Goal: Feedback & Contribution: Submit feedback/report problem

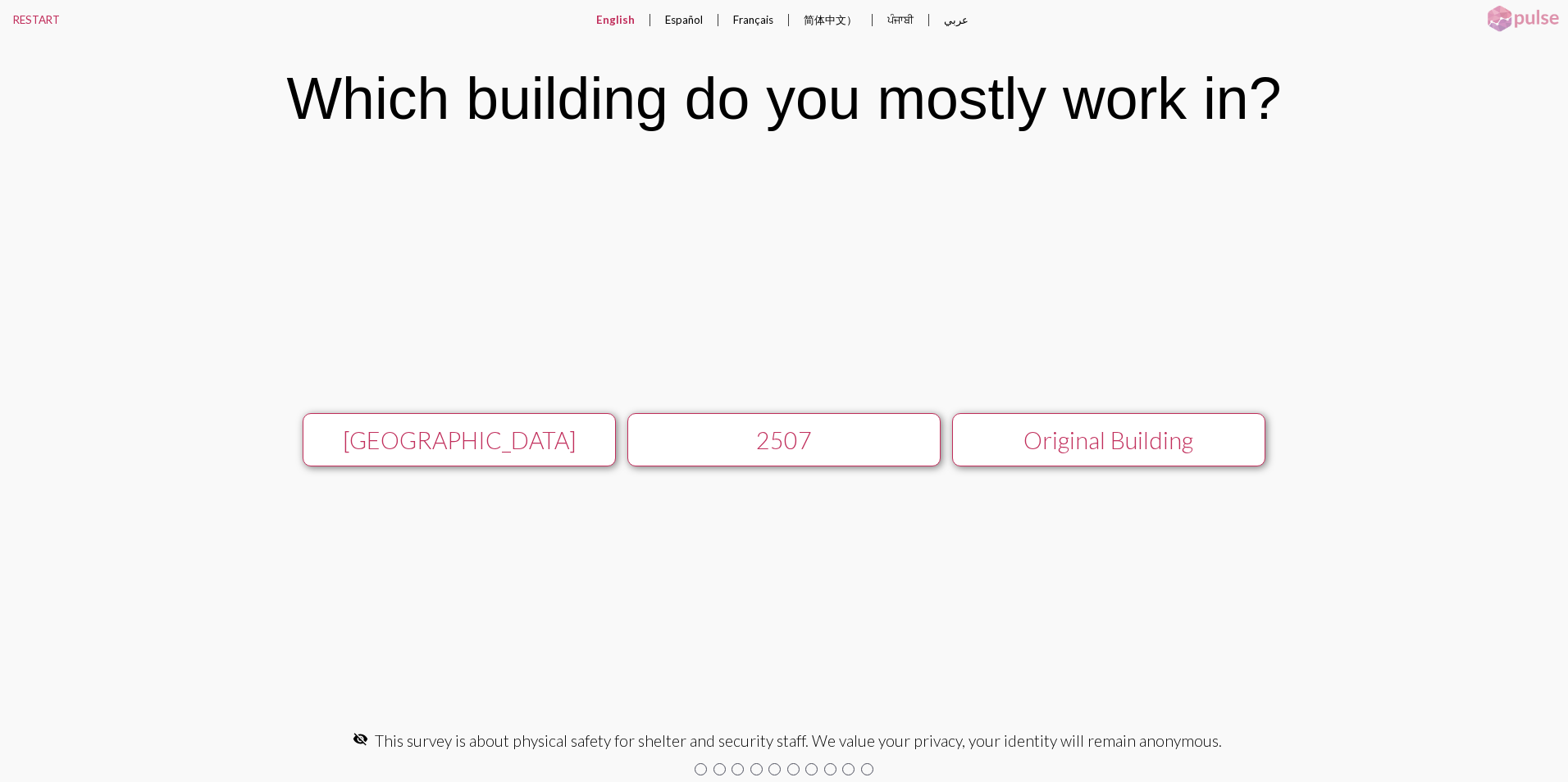
click at [466, 440] on div "[GEOGRAPHIC_DATA]" at bounding box center [458, 440] width 280 height 28
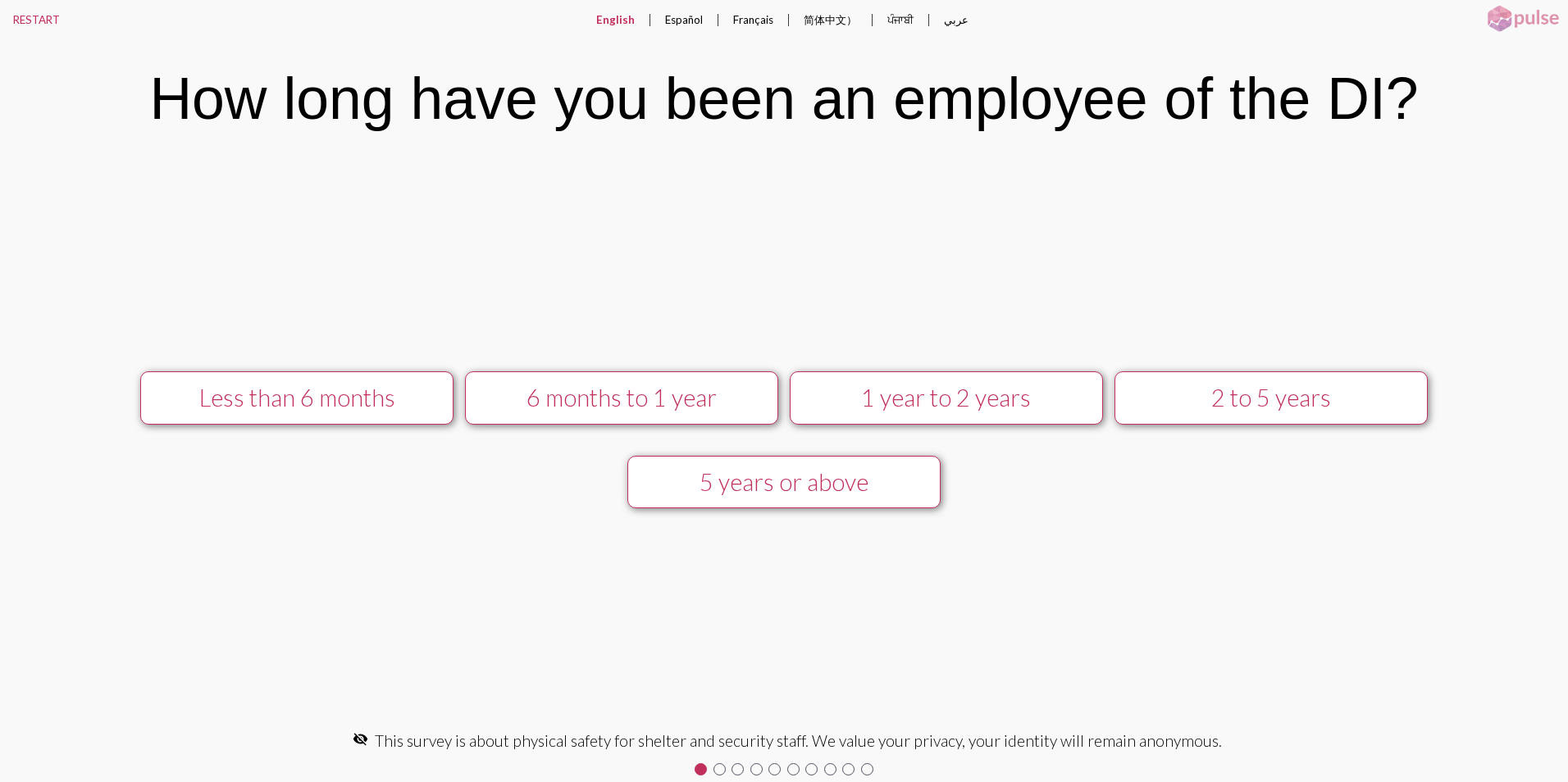
click at [815, 476] on div "5 years or above" at bounding box center [783, 482] width 280 height 28
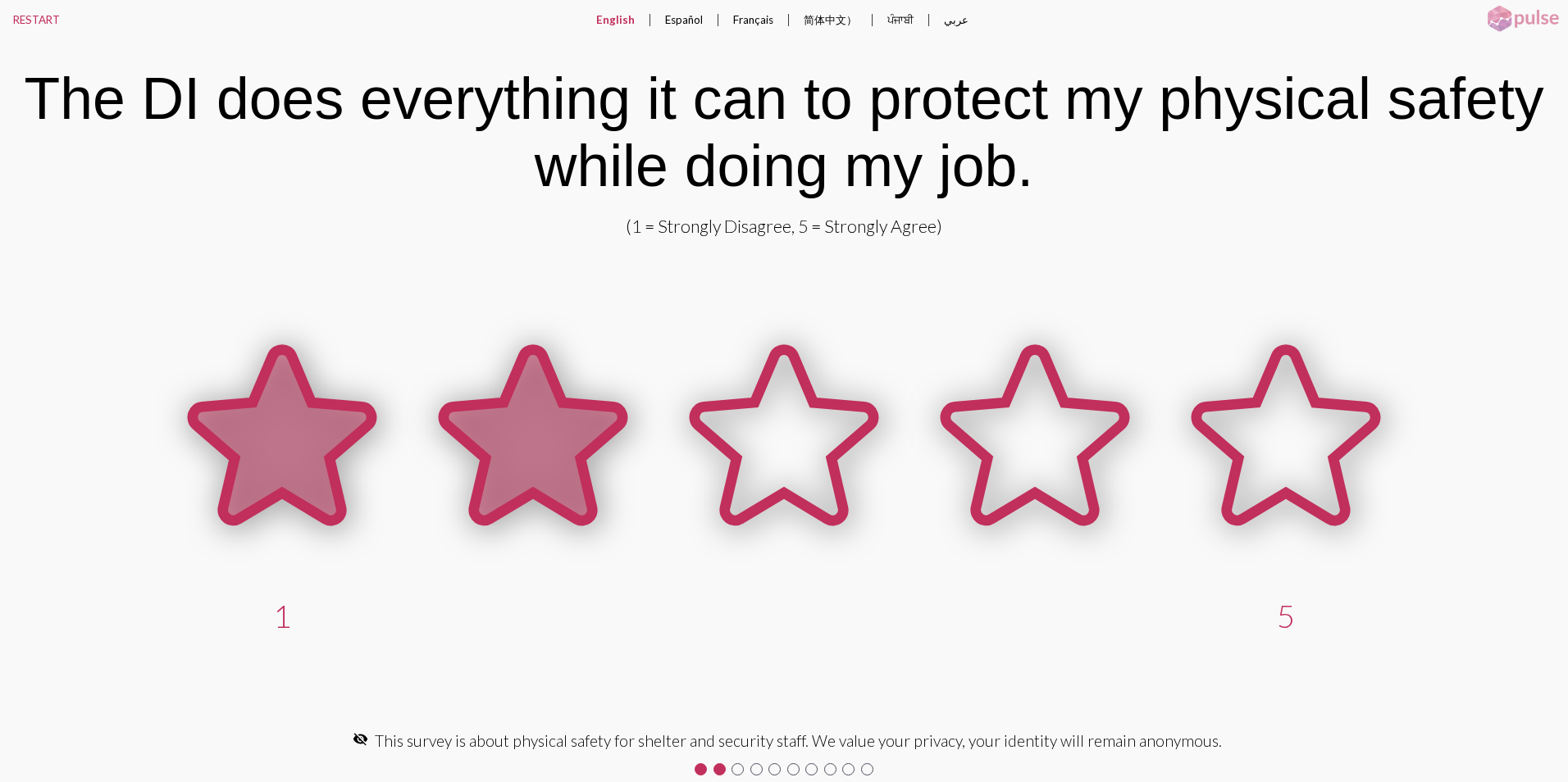
click at [531, 391] on icon at bounding box center [533, 435] width 178 height 171
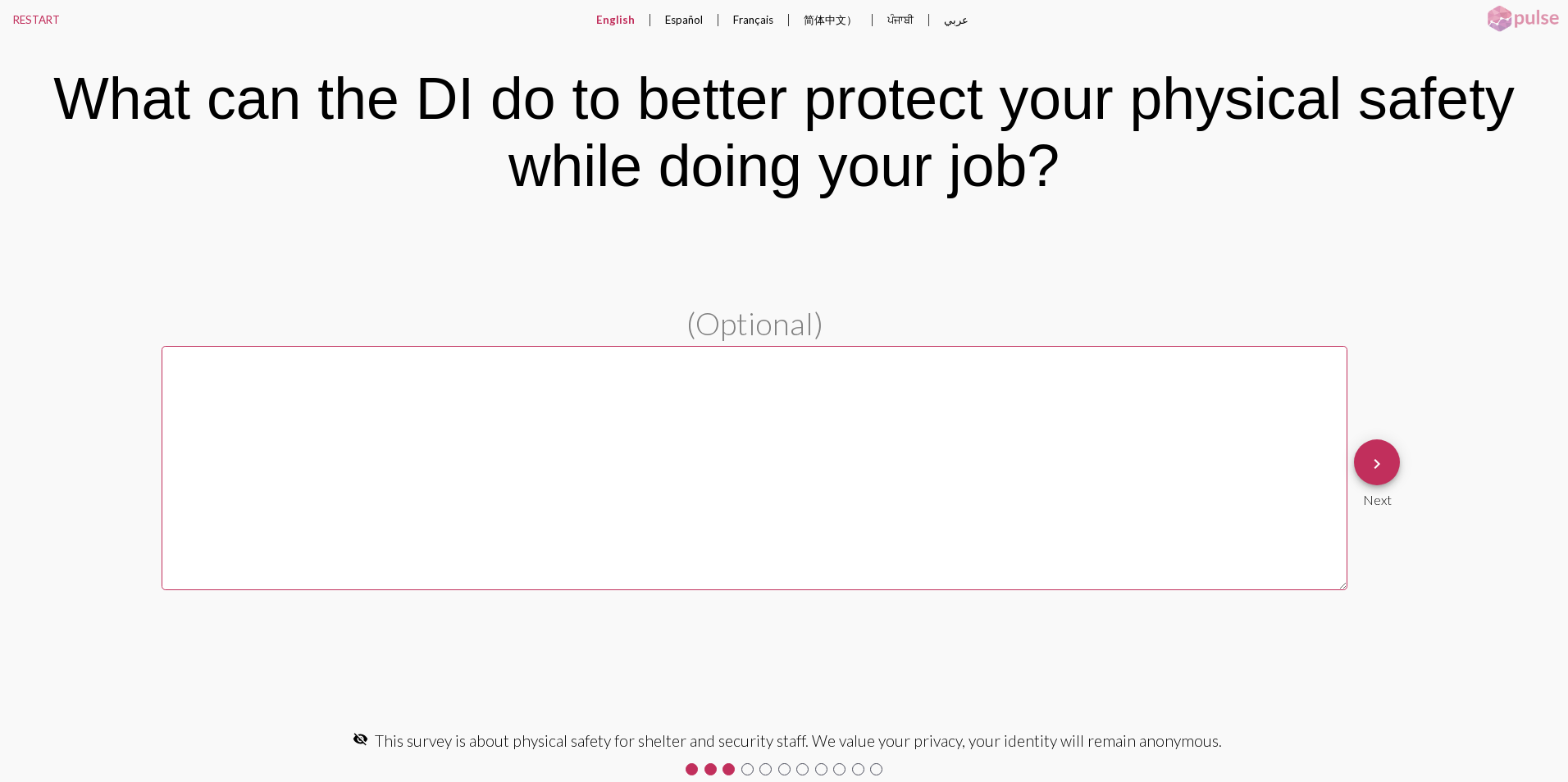
click at [215, 382] on textarea at bounding box center [755, 468] width 1186 height 244
click at [166, 366] on textarea at bounding box center [755, 468] width 1186 height 244
click at [159, 356] on pl-text-question "(Optional) keyboard_arrow_right Next" at bounding box center [784, 474] width 1568 height 339
click at [170, 360] on textarea at bounding box center [755, 468] width 1186 height 244
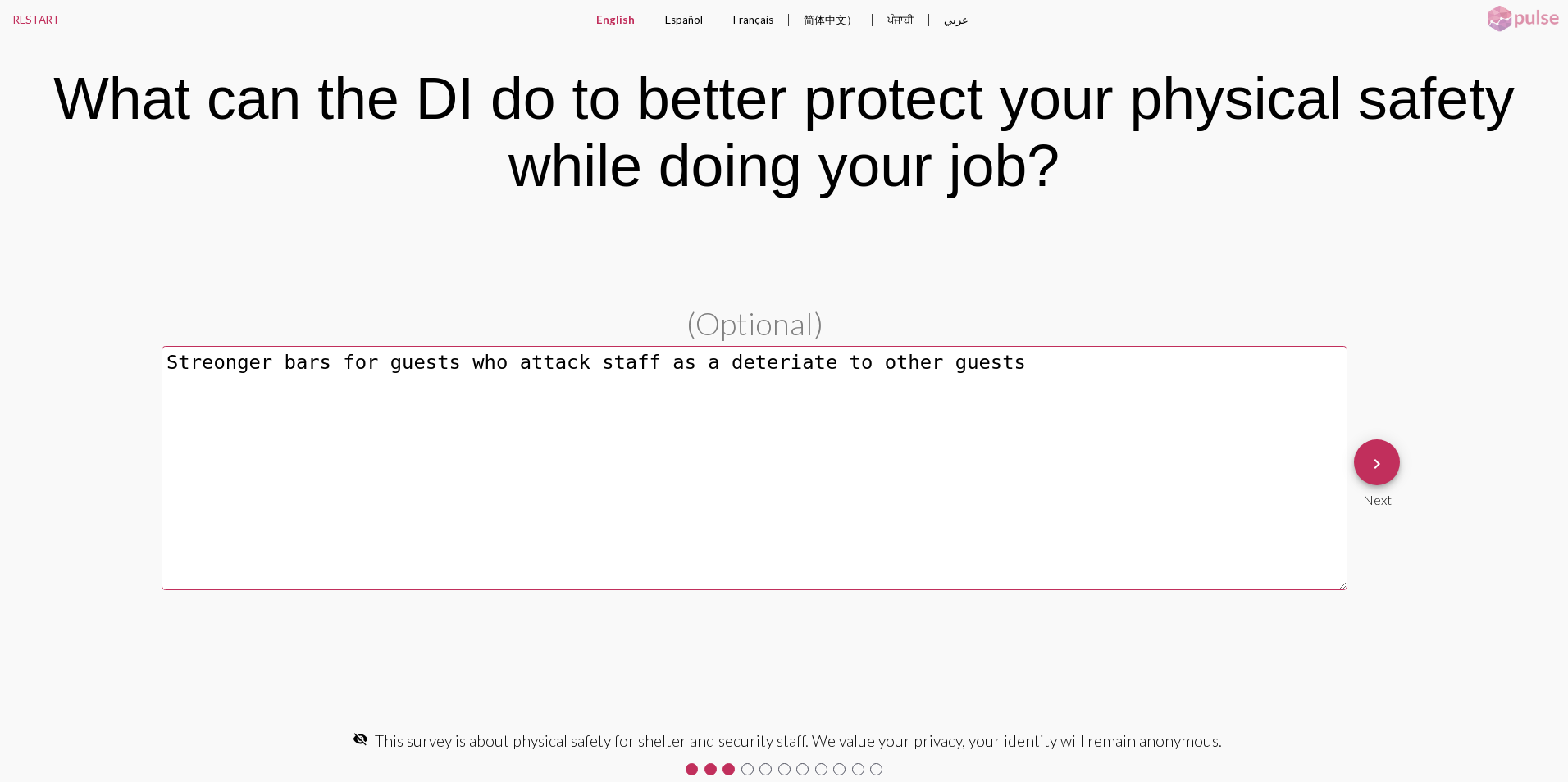
type textarea "Streonger bars for guests who attack staff as a deteriate to other guests"
click at [1368, 456] on mat-icon "keyboard_arrow_right" at bounding box center [1377, 464] width 19 height 19
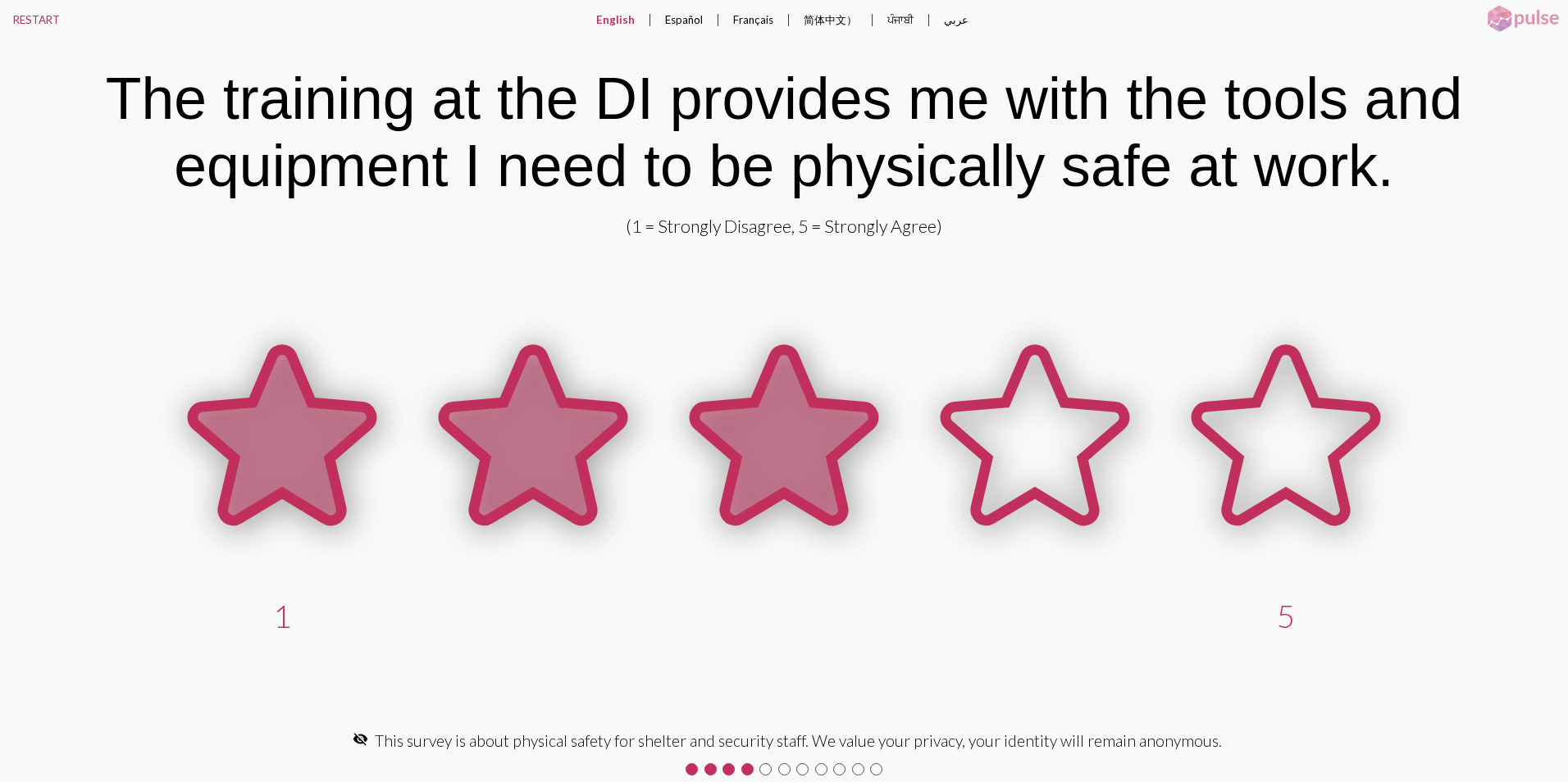
click at [737, 437] on icon at bounding box center [784, 435] width 178 height 171
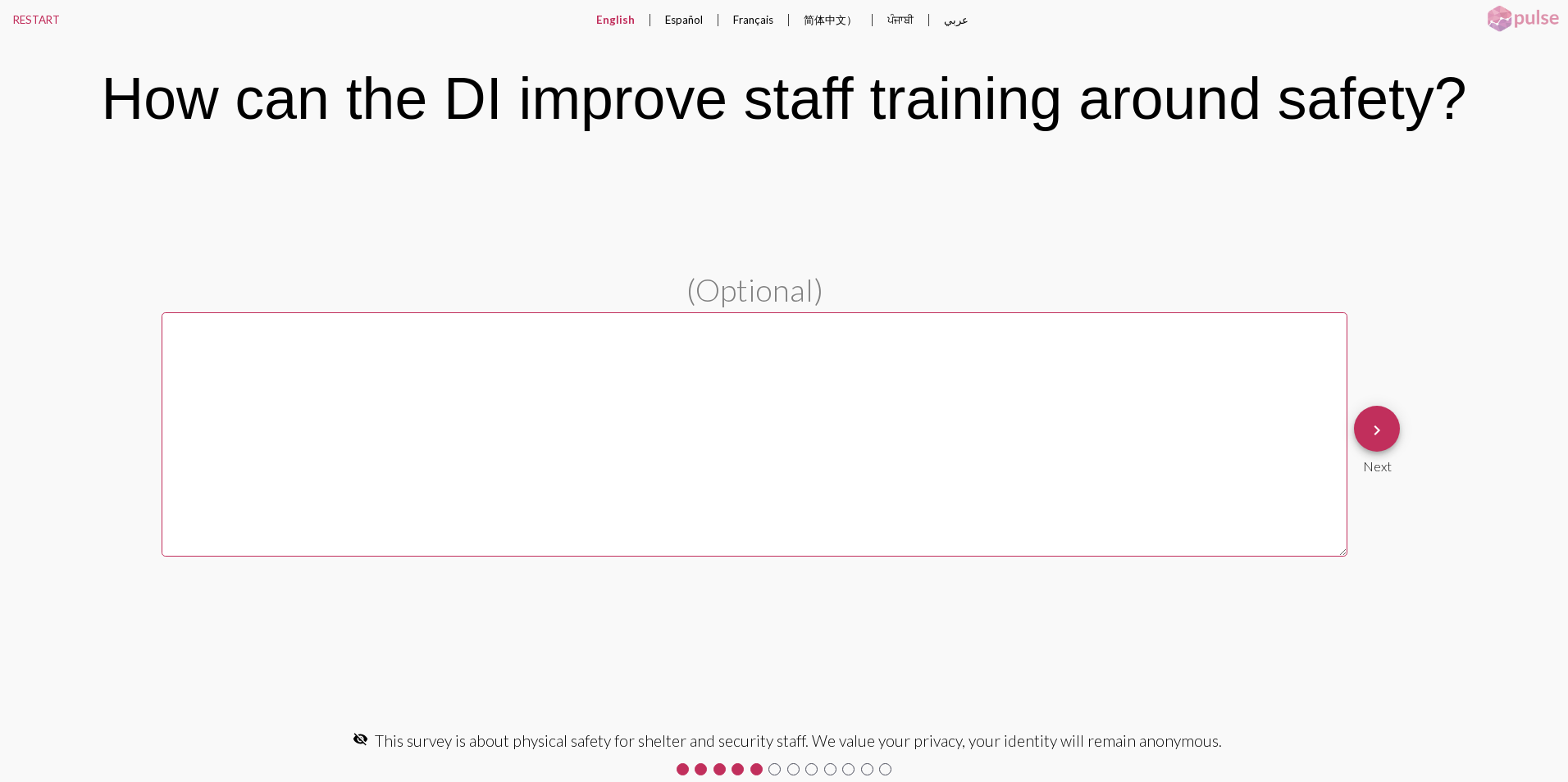
click at [198, 338] on textarea at bounding box center [755, 434] width 1186 height 244
click at [170, 328] on textarea at bounding box center [755, 434] width 1186 height 244
click at [1375, 428] on mat-icon "keyboard_arrow_right" at bounding box center [1377, 430] width 19 height 19
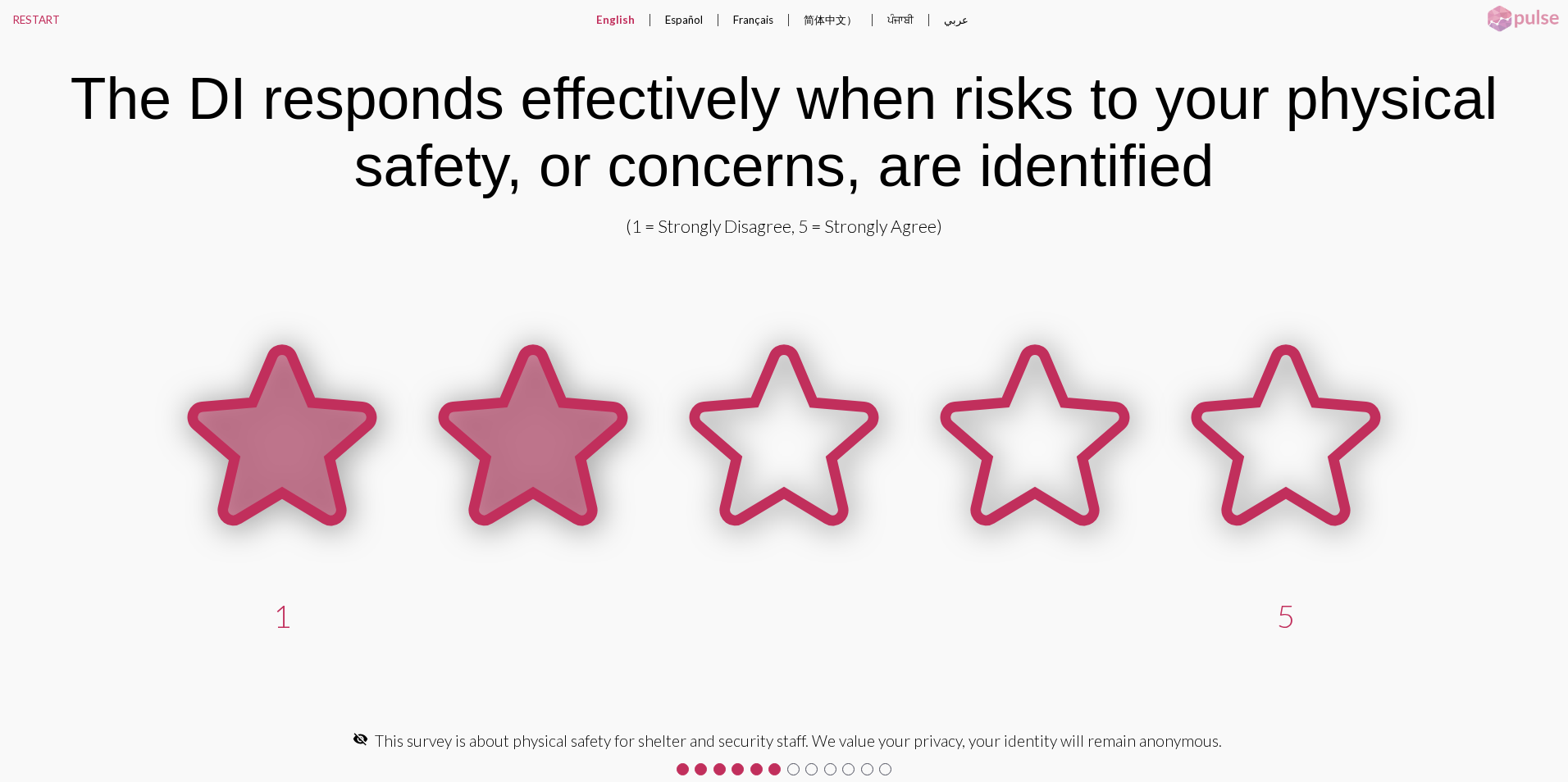
click at [520, 405] on icon at bounding box center [533, 435] width 178 height 171
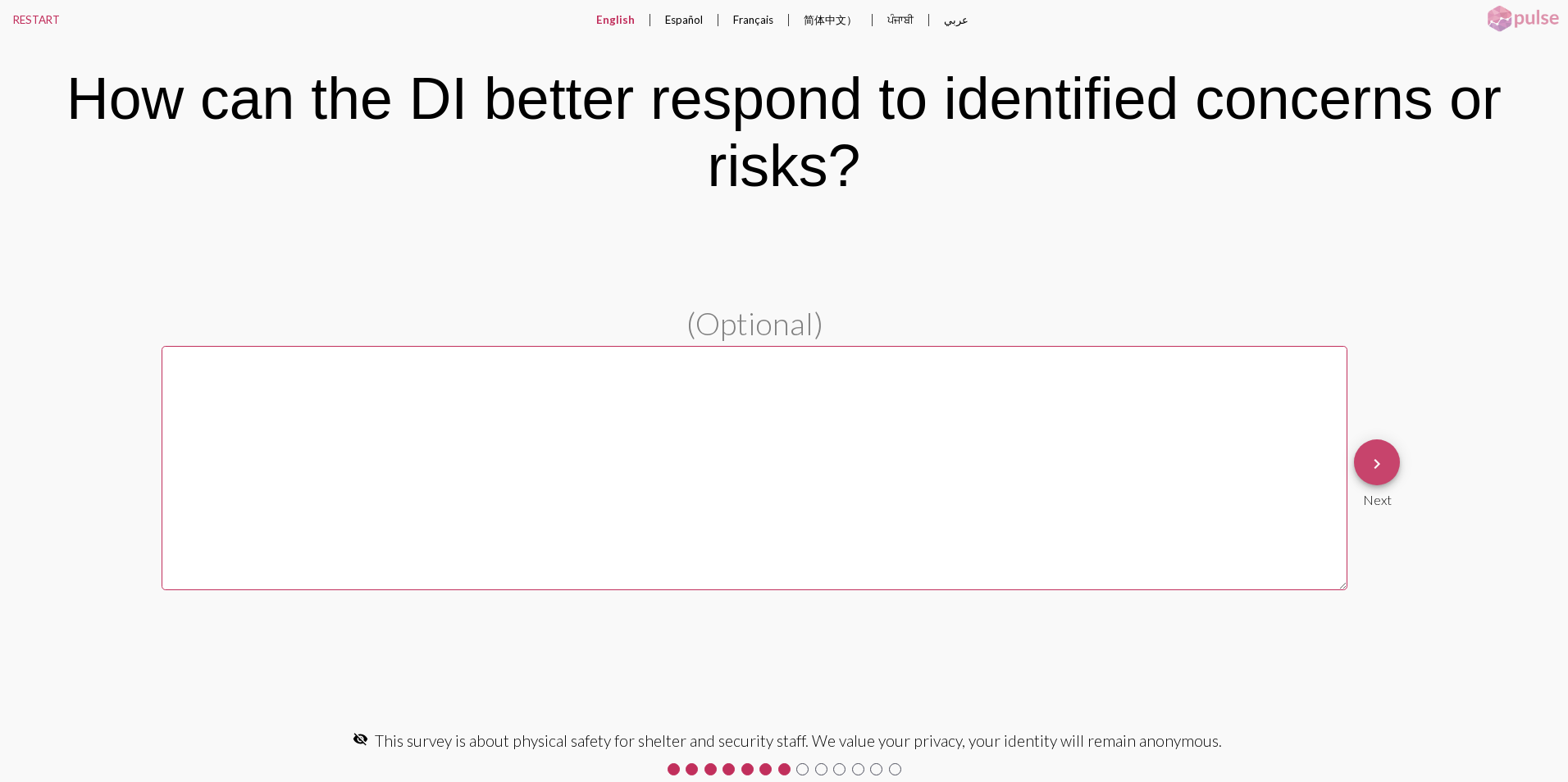
click at [1379, 463] on mat-icon "keyboard_arrow_right" at bounding box center [1377, 464] width 19 height 19
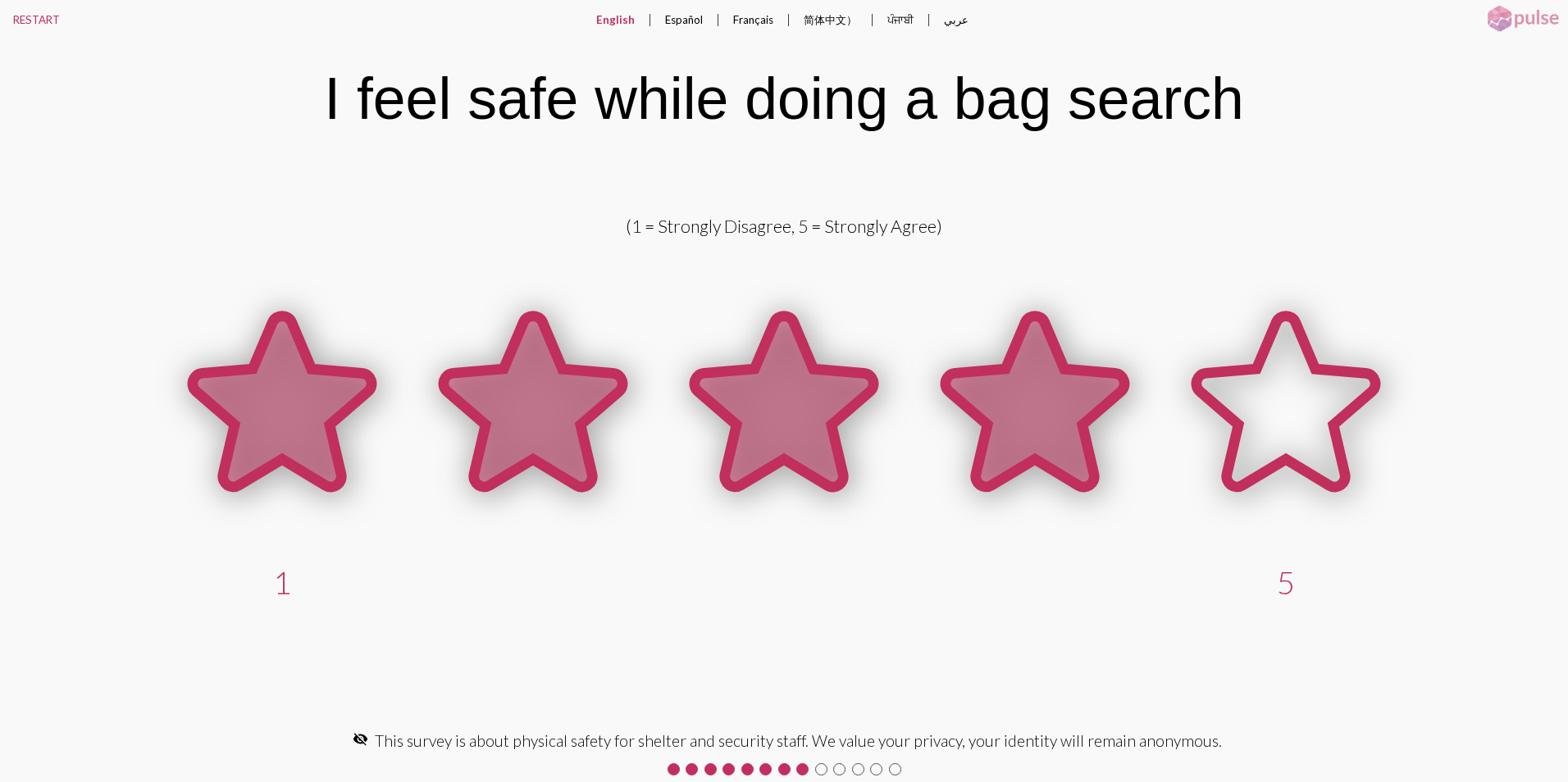
click at [1011, 372] on icon at bounding box center [1035, 402] width 178 height 171
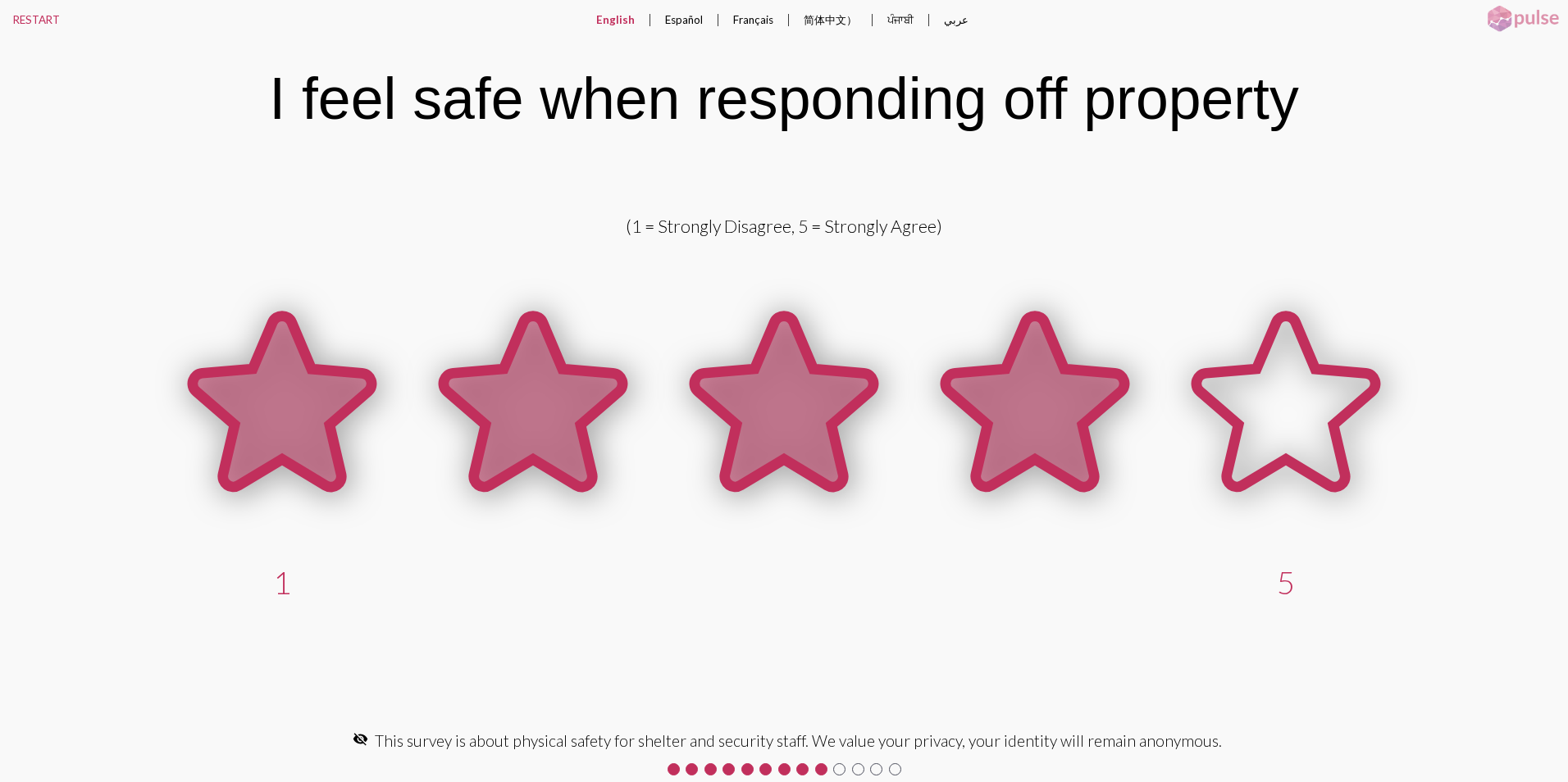
click at [996, 383] on icon at bounding box center [1035, 402] width 178 height 171
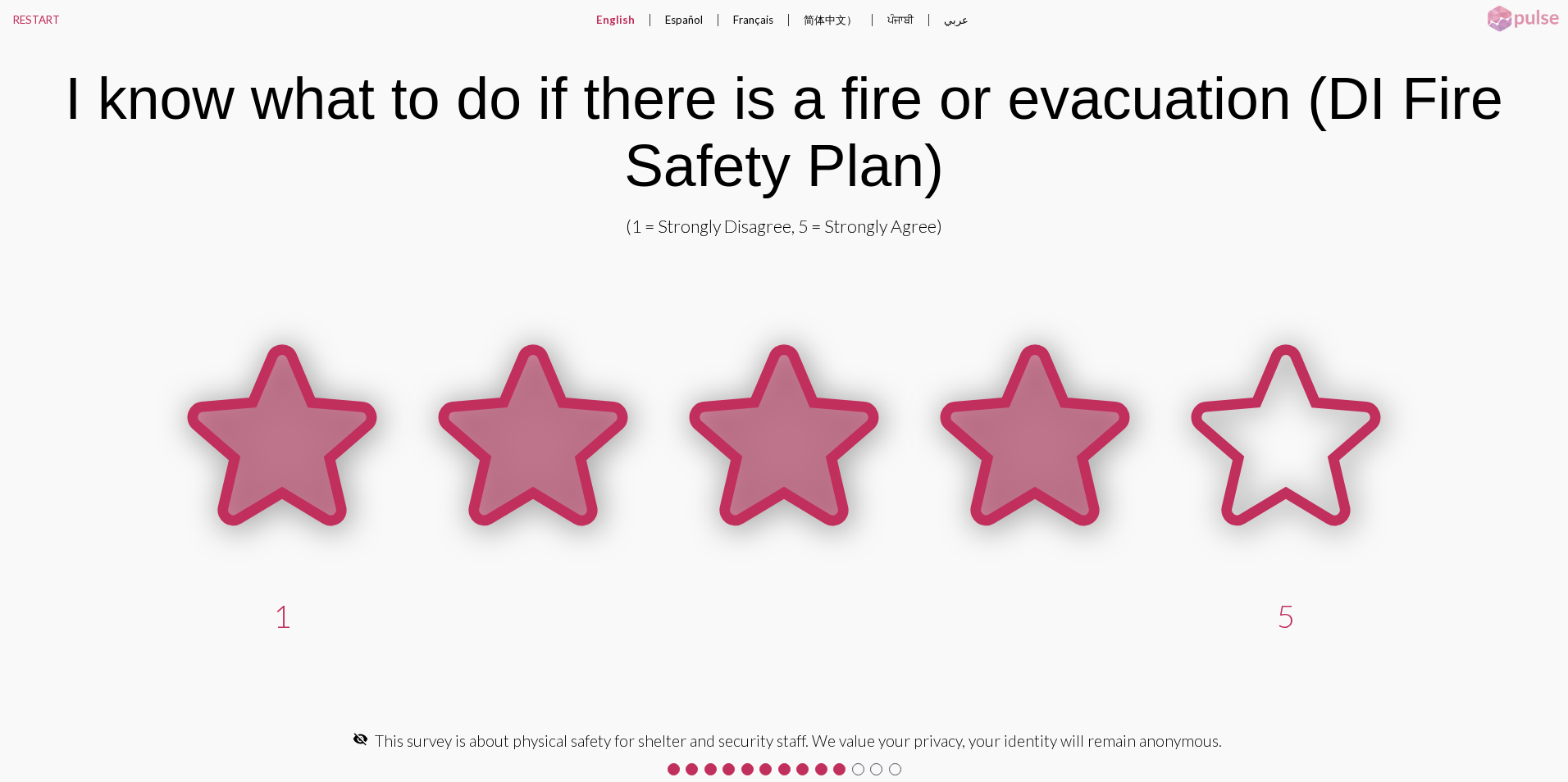
click at [1019, 440] on icon at bounding box center [1035, 435] width 178 height 171
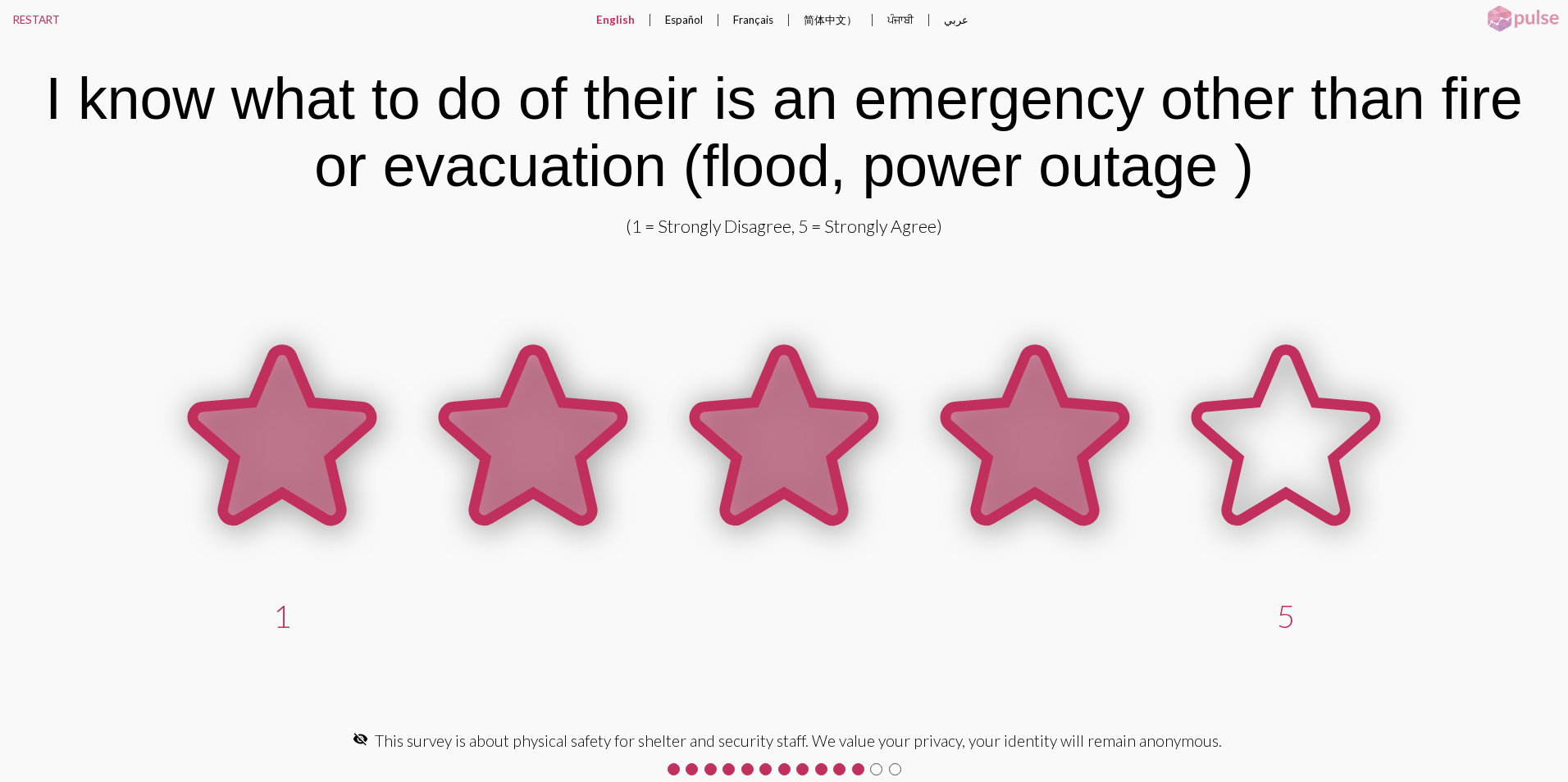
click at [996, 431] on icon at bounding box center [1035, 435] width 178 height 171
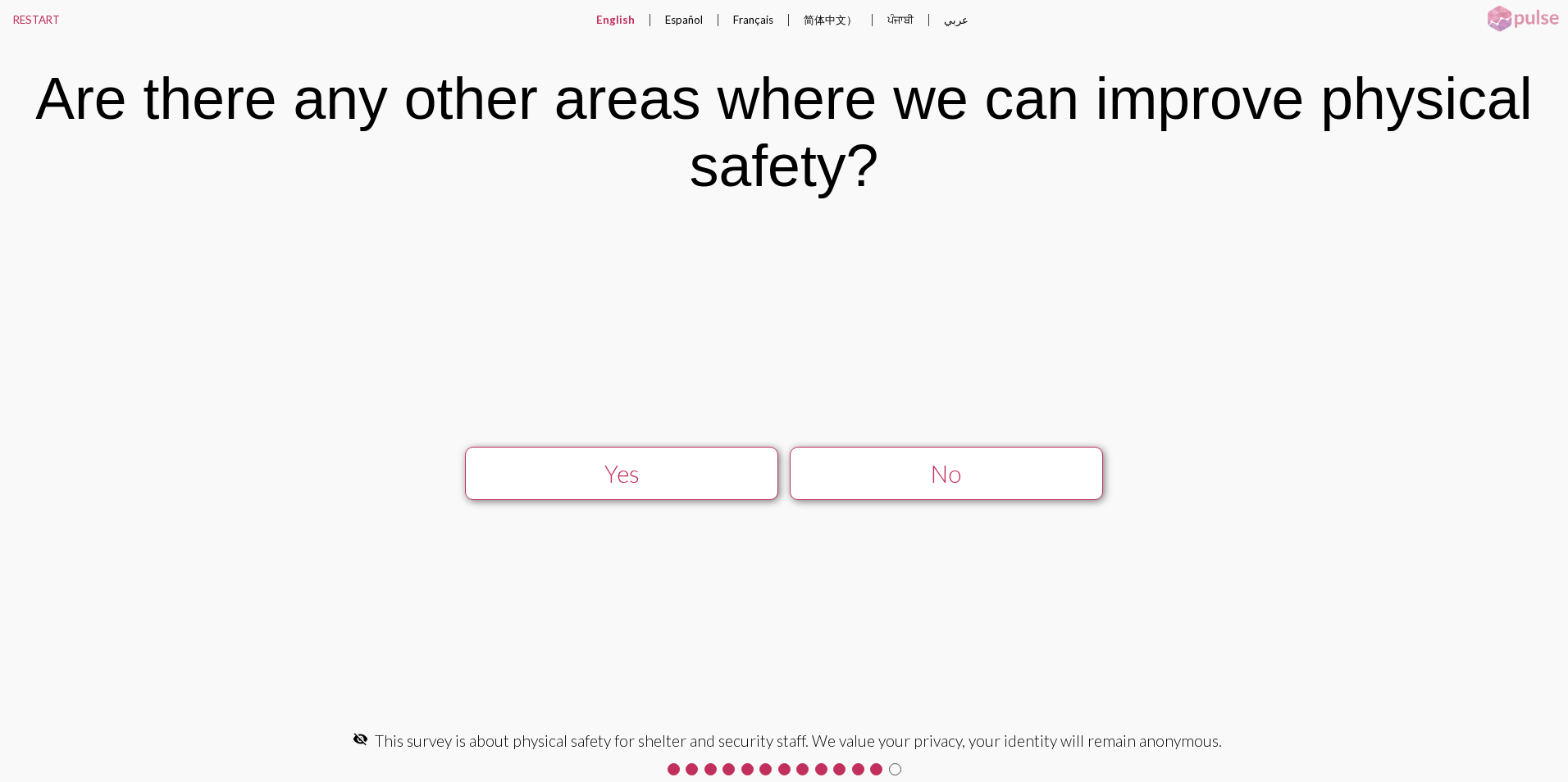
drag, startPoint x: 928, startPoint y: 481, endPoint x: 939, endPoint y: 481, distance: 11.0
click at [930, 481] on div "No" at bounding box center [946, 474] width 280 height 28
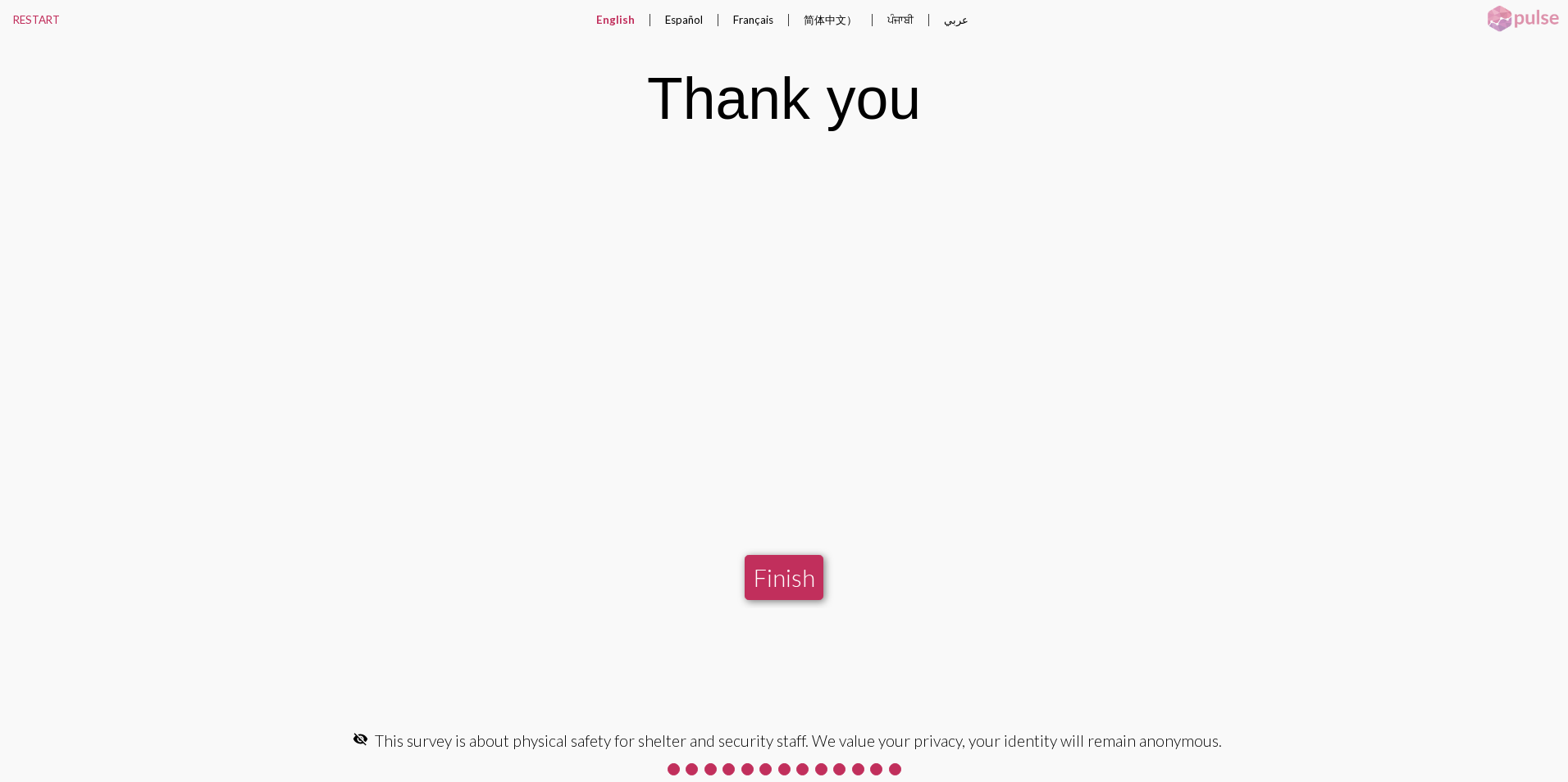
click at [785, 574] on button "Finish" at bounding box center [783, 578] width 78 height 46
